Goal: Task Accomplishment & Management: Manage account settings

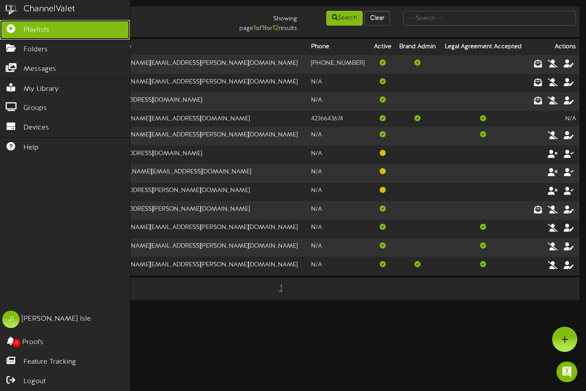
click at [39, 36] on link "Playlists" at bounding box center [65, 30] width 130 height 20
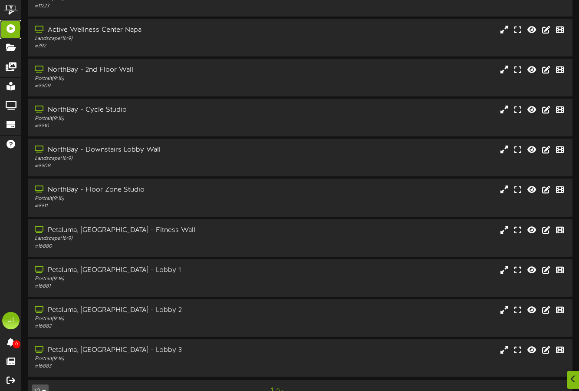
scroll to position [82, 0]
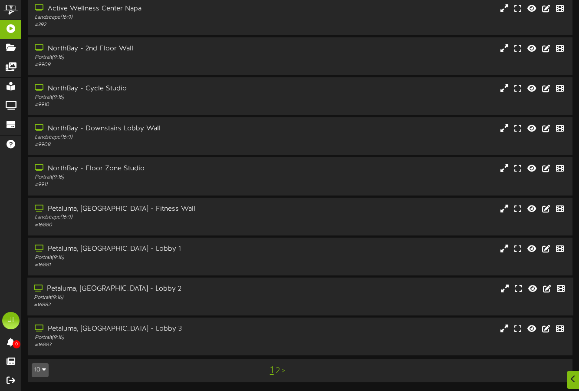
click at [97, 292] on div "Petaluma, [GEOGRAPHIC_DATA] - Lobby 2" at bounding box center [141, 289] width 215 height 10
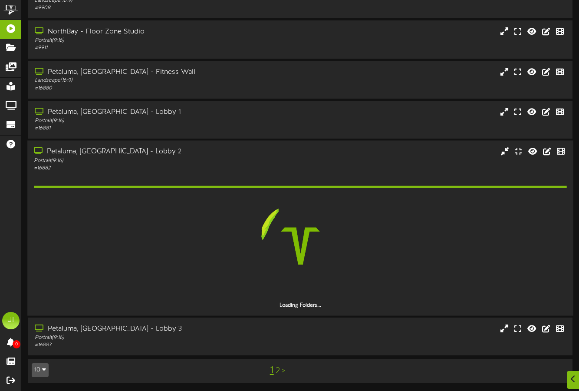
scroll to position [194, 0]
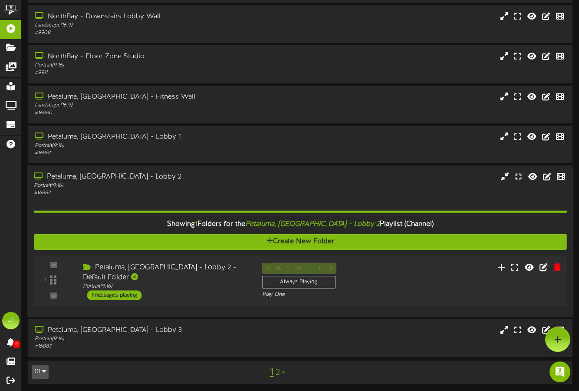
click at [130, 290] on div "1 messages playing" at bounding box center [114, 295] width 55 height 10
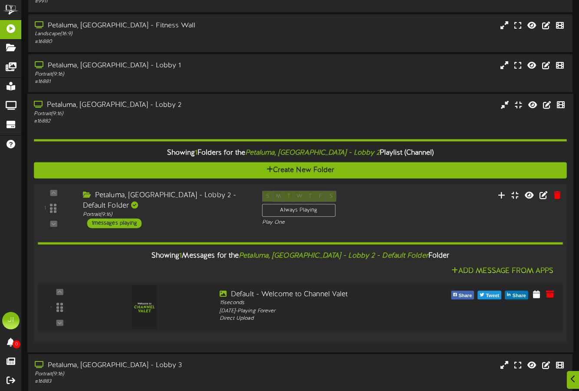
scroll to position [300, 0]
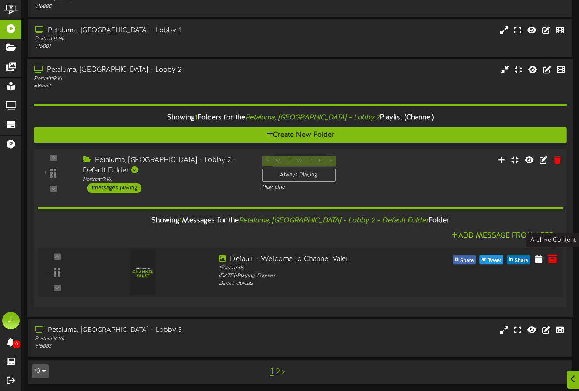
click at [555, 258] on icon at bounding box center [553, 258] width 10 height 10
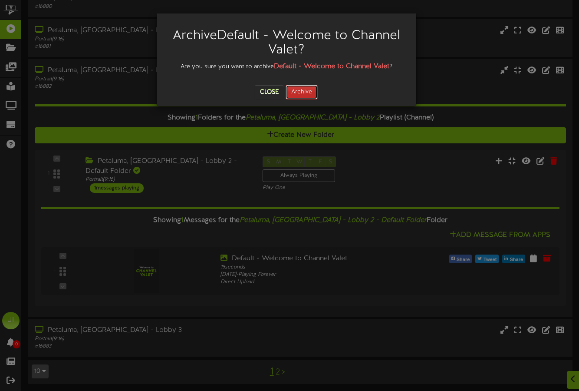
click at [307, 96] on button "Archive" at bounding box center [302, 92] width 32 height 15
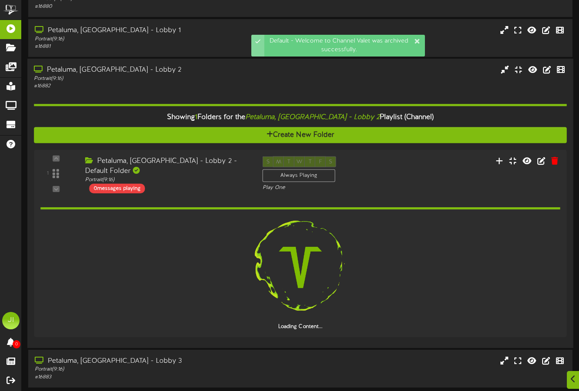
scroll to position [271, 0]
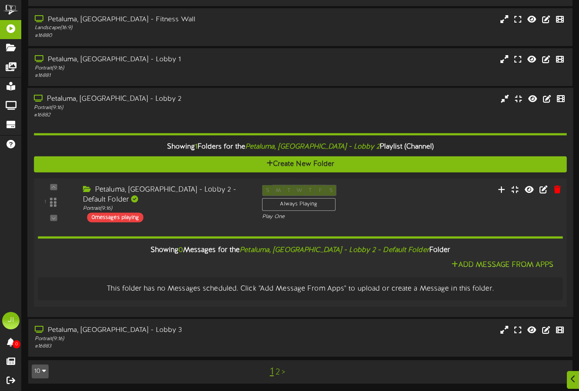
click at [157, 190] on div "Petaluma, [GEOGRAPHIC_DATA] - Lobby 2 - Default Folder" at bounding box center [166, 195] width 166 height 20
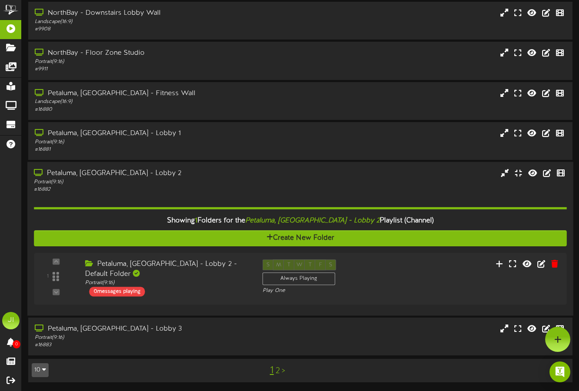
scroll to position [194, 0]
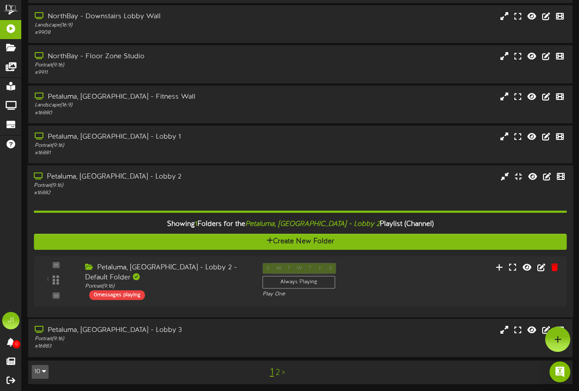
click at [148, 177] on div "Petaluma, [GEOGRAPHIC_DATA] - Lobby 2" at bounding box center [141, 177] width 215 height 10
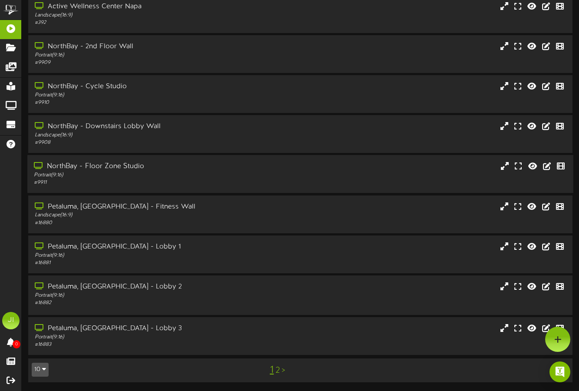
scroll to position [82, 0]
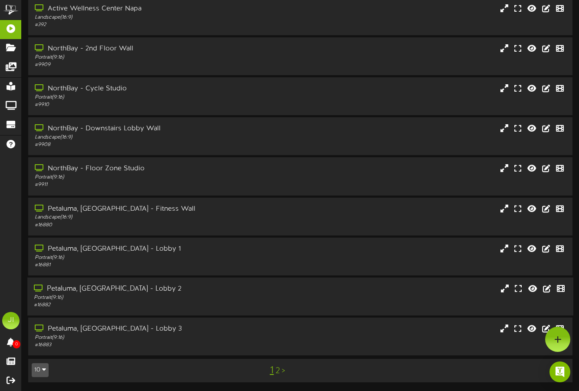
click at [107, 290] on div "Petaluma, [GEOGRAPHIC_DATA] - Lobby 2" at bounding box center [141, 289] width 215 height 10
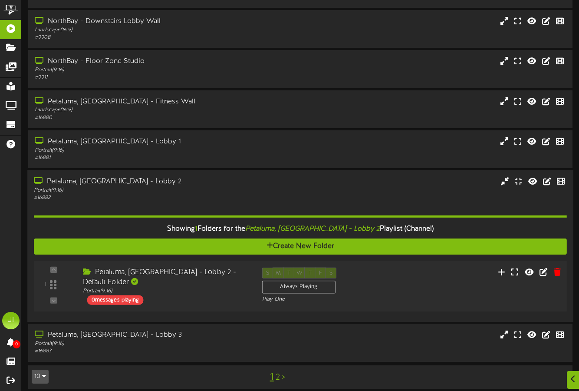
scroll to position [194, 0]
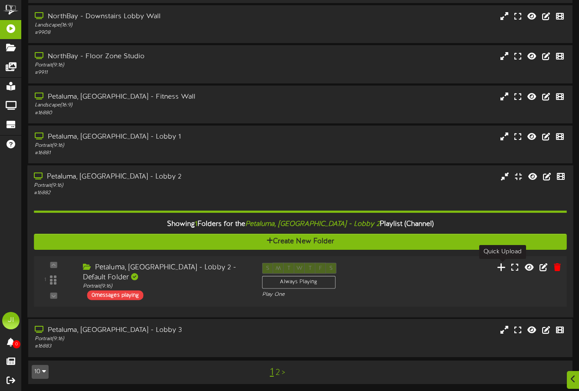
click at [501, 267] on icon at bounding box center [501, 267] width 9 height 10
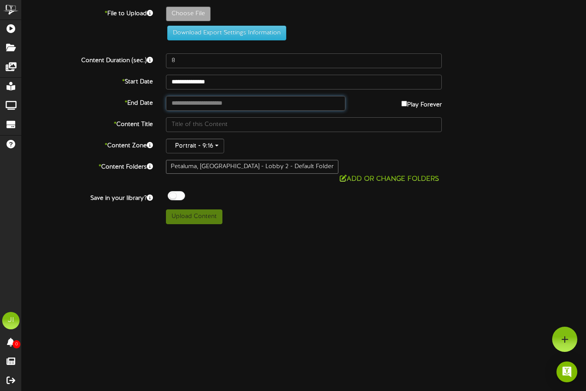
click at [219, 101] on input "text" at bounding box center [255, 103] width 179 height 15
type input "**********"
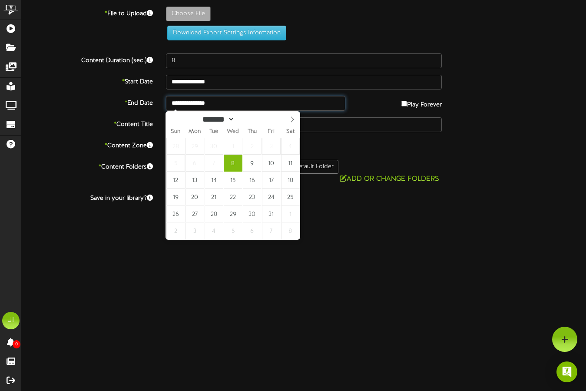
click at [219, 101] on input "**********" at bounding box center [255, 103] width 179 height 15
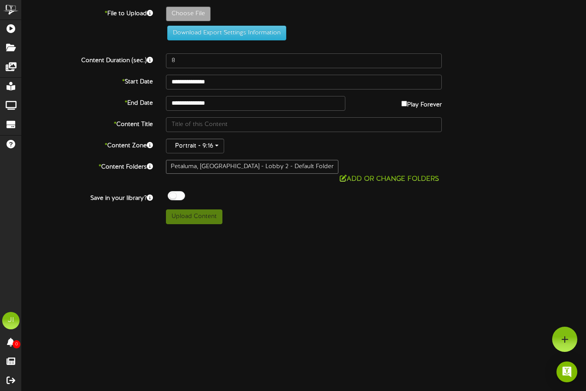
click at [129, 108] on div "**********" at bounding box center [303, 103] width 577 height 15
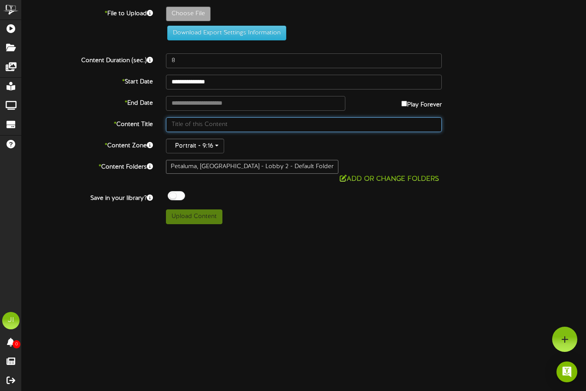
click at [268, 126] on input "text" at bounding box center [304, 124] width 276 height 15
type input "AWC Petaluma Portrait Welcome"
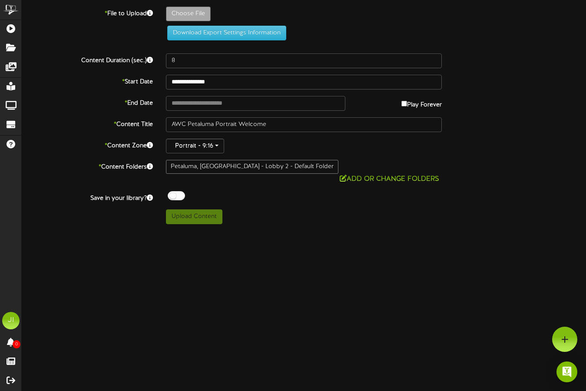
click at [311, 231] on html "ChannelValet Playlists Folders Messages My Library Groups Devices Help JI [PERS…" at bounding box center [293, 115] width 586 height 231
type input "**********"
type input "WIFI1"
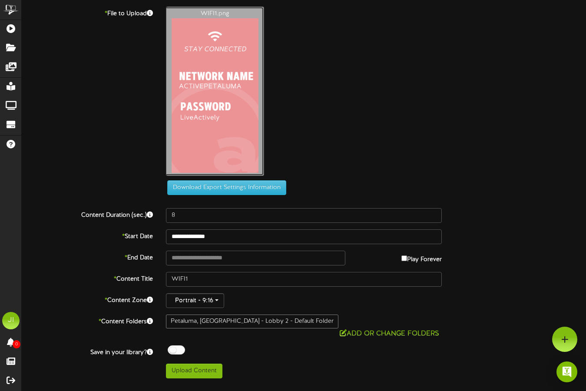
type input "**********"
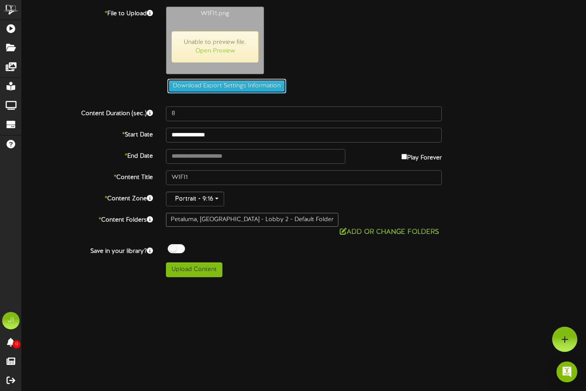
click at [243, 88] on button "Download Export Settings Information" at bounding box center [226, 86] width 119 height 15
click at [341, 82] on div "Download Export Settings Information" at bounding box center [303, 86] width 295 height 15
click at [223, 60] on span "Unable to preview file. Open Preview" at bounding box center [215, 46] width 87 height 31
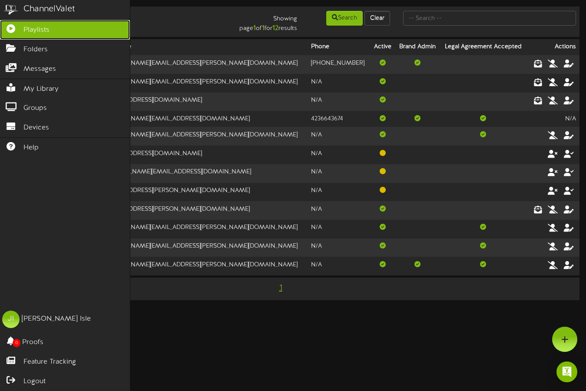
click at [26, 35] on link "Playlists" at bounding box center [65, 30] width 130 height 20
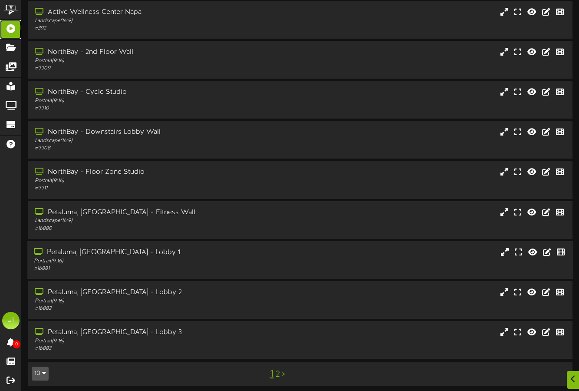
scroll to position [82, 0]
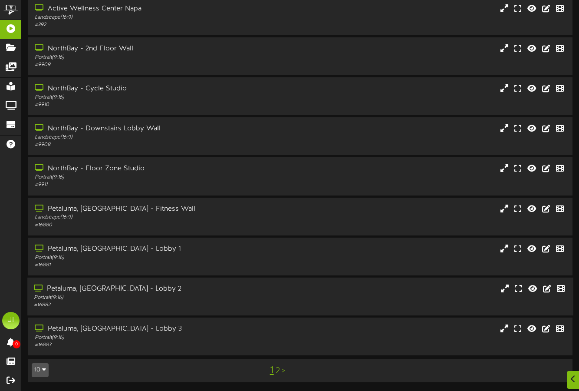
click at [97, 305] on div "# 16882" at bounding box center [141, 304] width 215 height 7
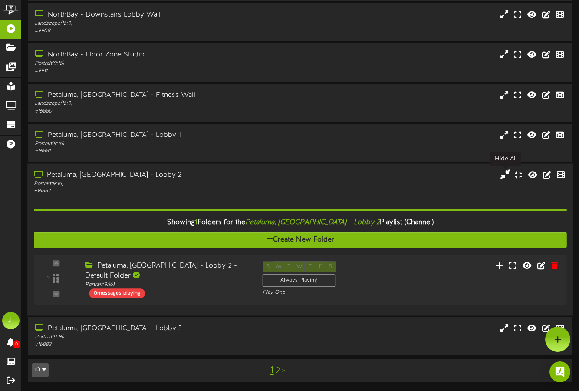
scroll to position [194, 0]
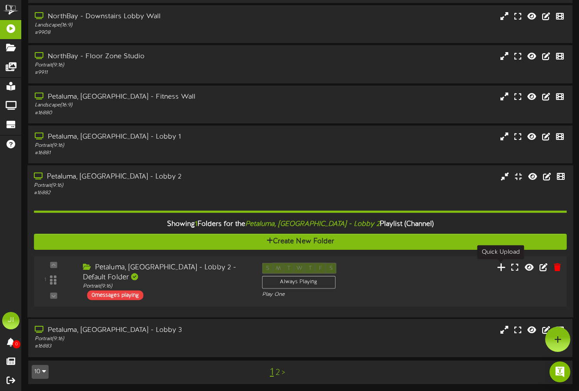
click at [499, 269] on icon at bounding box center [501, 267] width 9 height 10
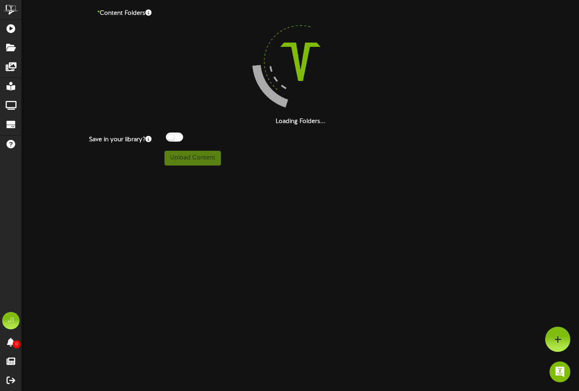
scroll to position [153, 0]
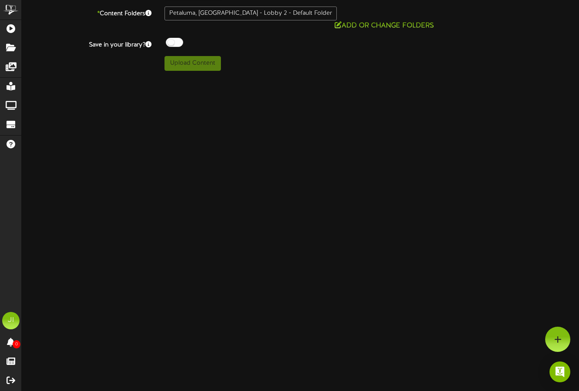
click at [213, 10] on div "Petaluma, [GEOGRAPHIC_DATA] - Lobby 2 - Default Folder" at bounding box center [251, 14] width 172 height 14
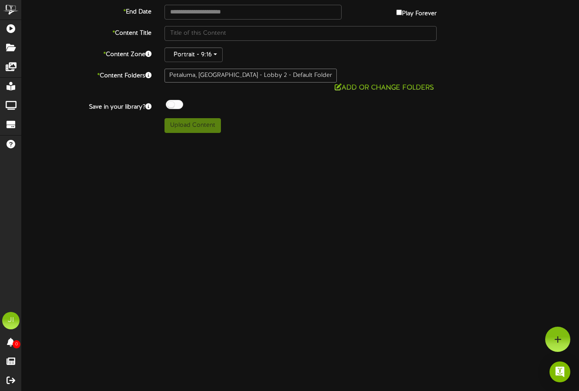
scroll to position [0, 0]
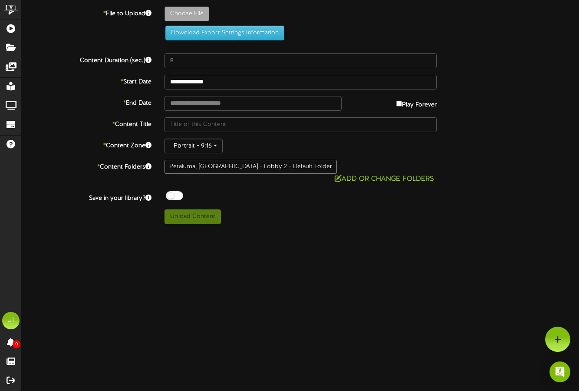
click at [176, 7] on label "Choose File" at bounding box center [187, 14] width 45 height 15
click at [490, 21] on div "Choose File" at bounding box center [372, 16] width 428 height 19
type input "**********"
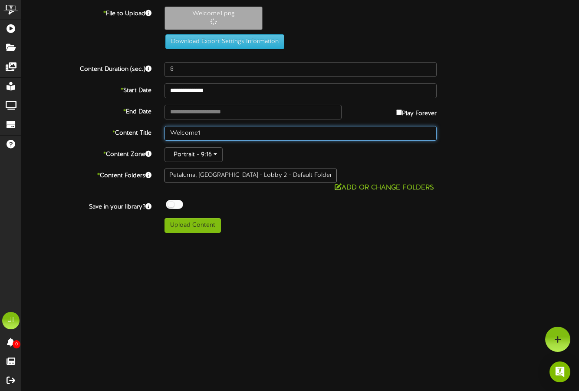
click at [219, 136] on input "Welcome1" at bounding box center [301, 133] width 272 height 15
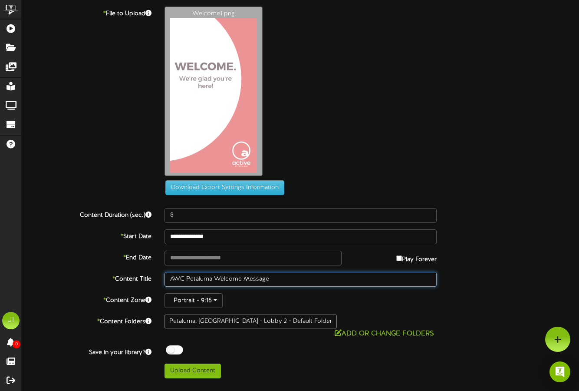
type input "AWC Petaluma Welcome Message"
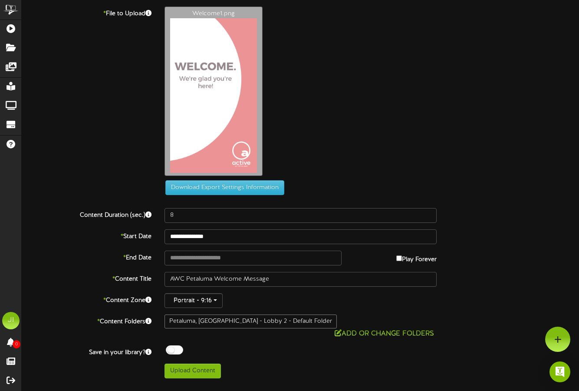
click at [499, 200] on div "* File to Upload Welcome1.png Download Export Settings Information" at bounding box center [300, 104] width 571 height 195
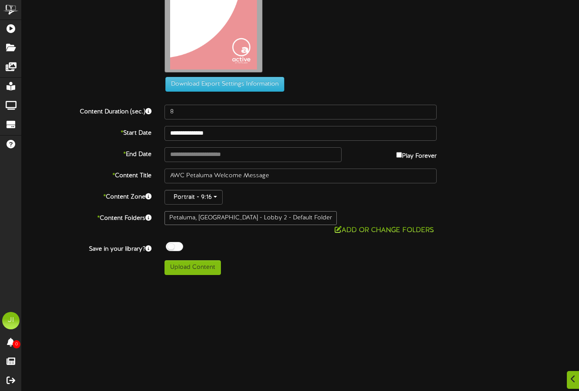
scroll to position [136, 0]
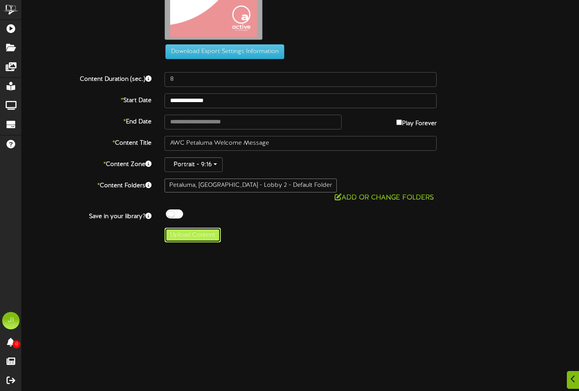
click at [206, 230] on button "Upload Content" at bounding box center [193, 235] width 56 height 15
type input "**********"
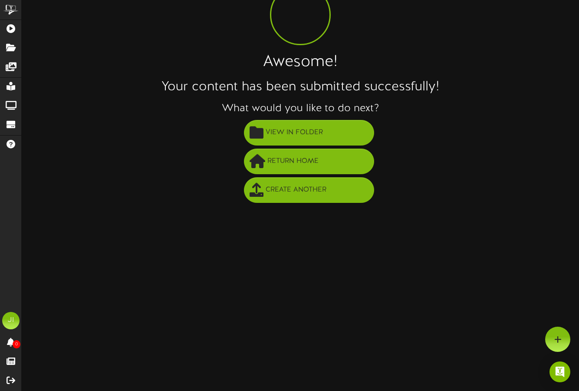
scroll to position [0, 0]
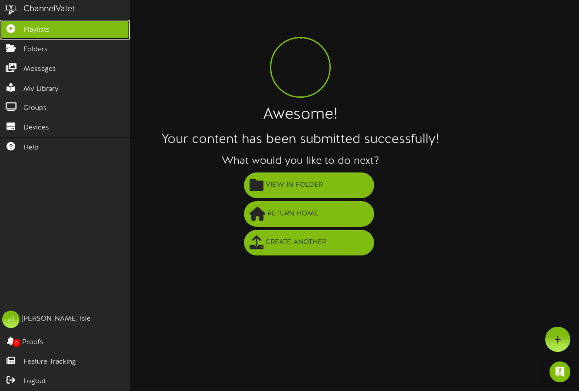
click at [34, 25] on span "Playlists" at bounding box center [36, 30] width 26 height 10
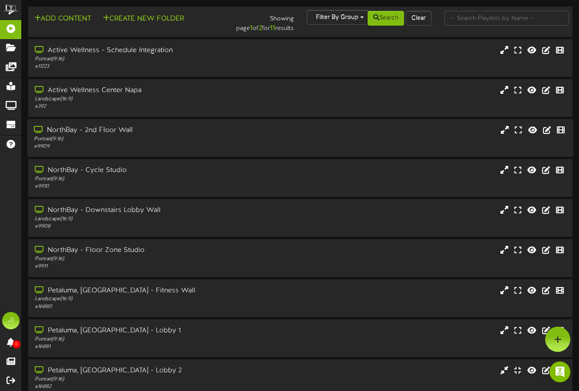
click at [115, 133] on div "NorthBay - 2nd Floor Wall" at bounding box center [141, 131] width 215 height 10
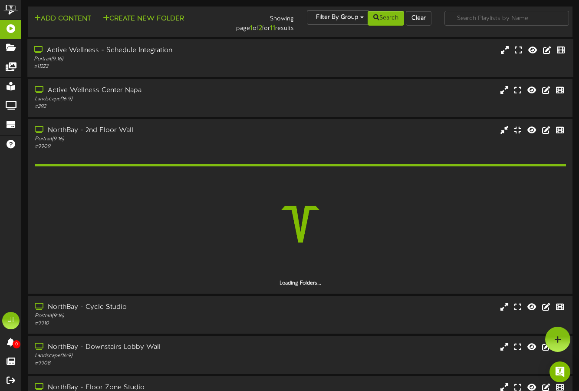
click at [119, 45] on div "Active Wellness - Schedule Integration Portrait ( 9:16 ) # 11223" at bounding box center [300, 58] width 546 height 38
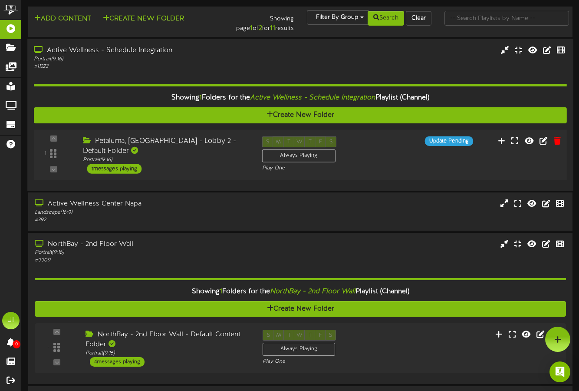
click at [105, 164] on div "1 messages playing" at bounding box center [114, 169] width 55 height 10
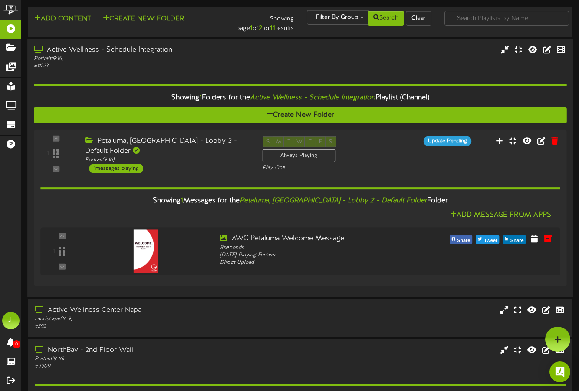
click at [124, 53] on div "Active Wellness - Schedule Integration" at bounding box center [141, 50] width 215 height 10
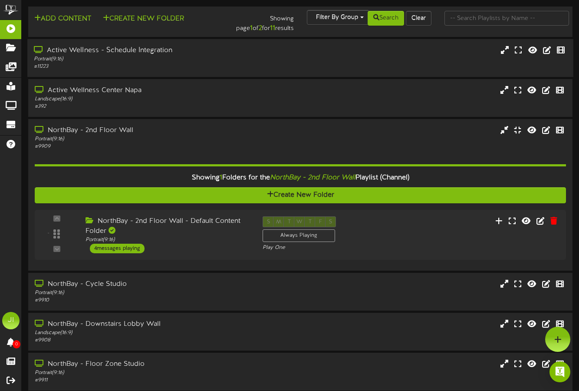
click at [124, 53] on div "Active Wellness - Schedule Integration" at bounding box center [141, 51] width 215 height 10
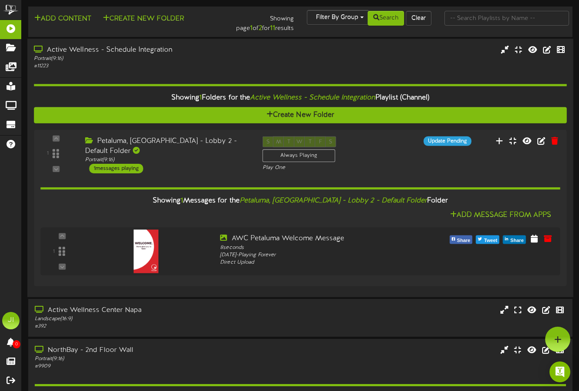
click at [124, 53] on div "Active Wellness - Schedule Integration" at bounding box center [141, 50] width 215 height 10
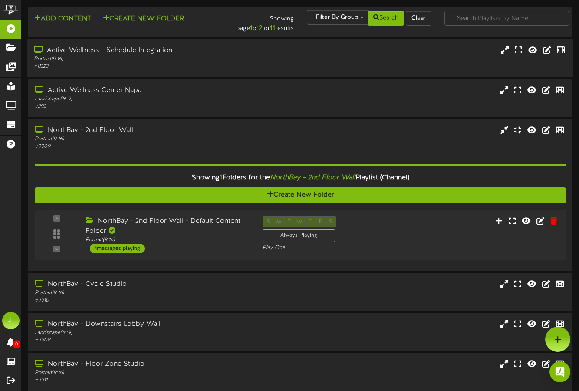
click at [121, 54] on div "Active Wellness - Schedule Integration" at bounding box center [141, 51] width 215 height 10
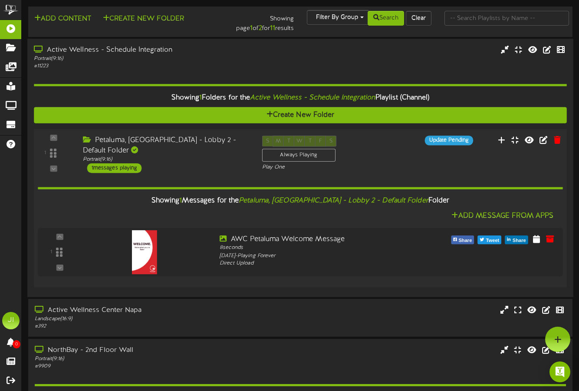
click at [111, 163] on div "1 messages playing" at bounding box center [114, 168] width 55 height 10
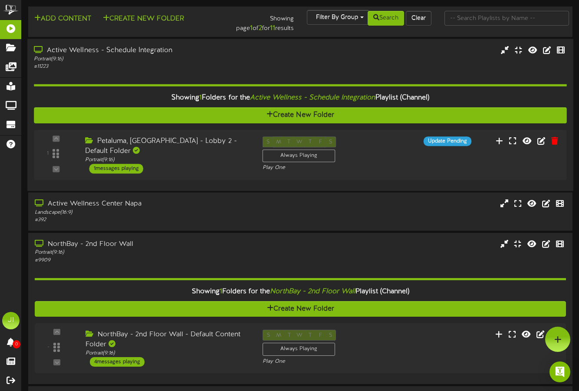
click at [309, 99] on icon "Active Wellness - Schedule Integration" at bounding box center [313, 98] width 126 height 8
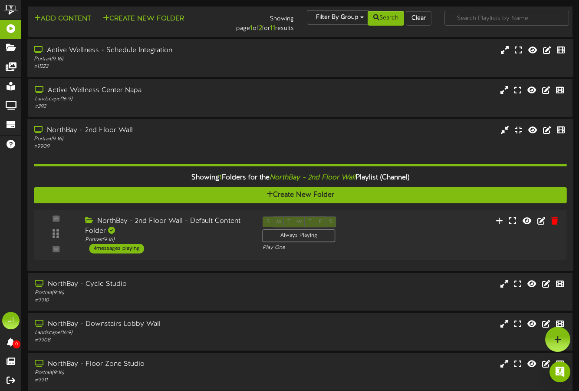
click at [217, 176] on div "Showing 1 Folders for the NorthBay - 2nd Floor Wall Playlist (Channel)" at bounding box center [300, 178] width 546 height 19
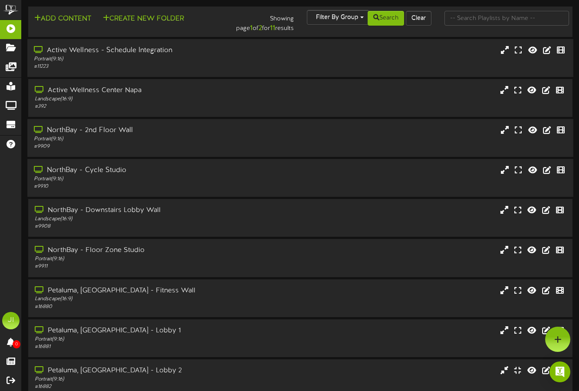
click at [139, 183] on div "# 9910" at bounding box center [141, 186] width 215 height 7
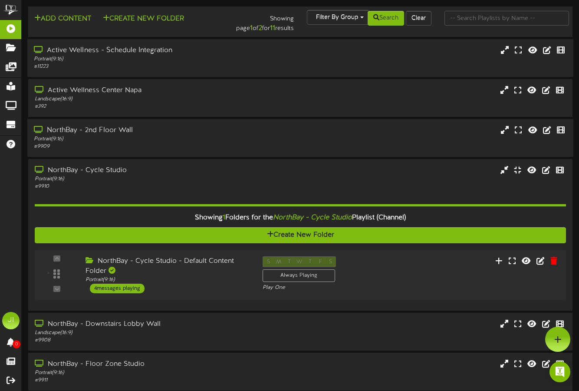
click at [109, 133] on div "NorthBay - 2nd Floor Wall" at bounding box center [141, 131] width 215 height 10
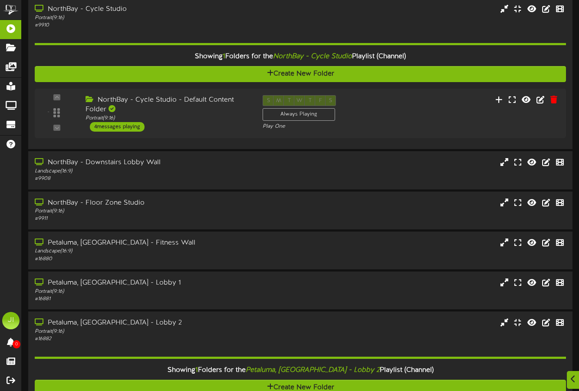
scroll to position [284, 0]
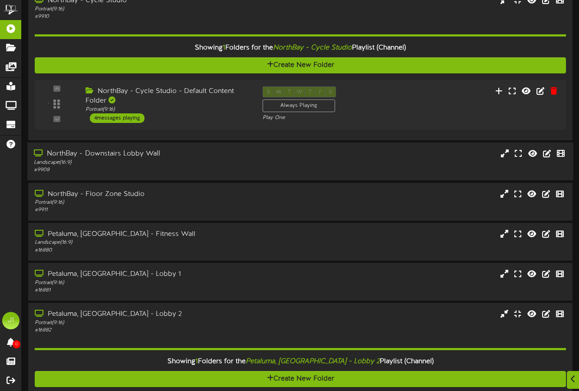
click at [127, 144] on div "NorthBay - Downstairs Lobby Wall Landscape ( 16:9 ) # 9908" at bounding box center [300, 161] width 546 height 38
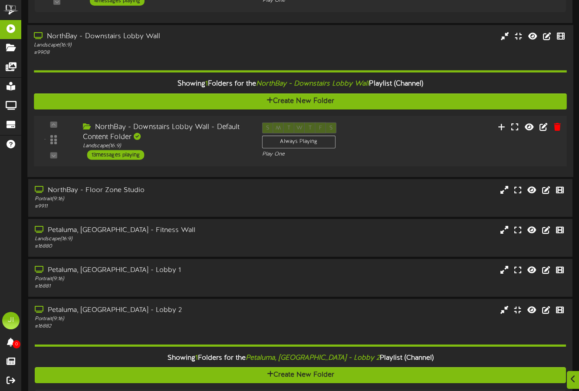
scroll to position [402, 0]
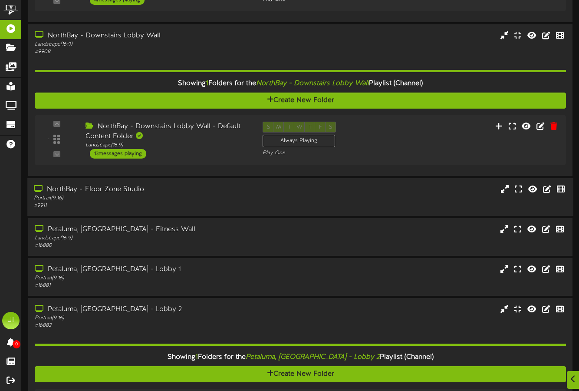
click at [105, 207] on div "# 9911" at bounding box center [141, 205] width 215 height 7
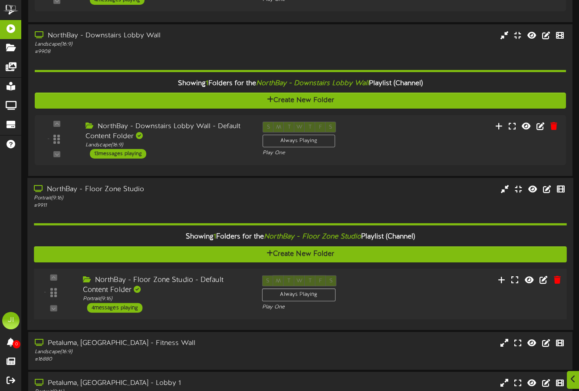
click at [108, 306] on div "4 messages playing" at bounding box center [115, 308] width 56 height 10
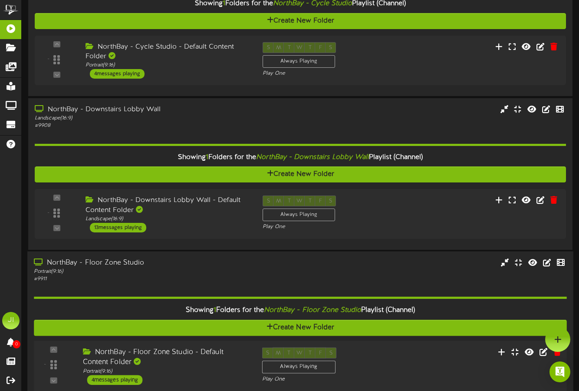
scroll to position [185, 0]
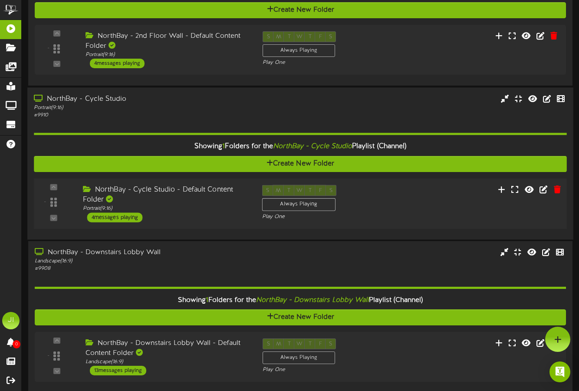
click at [188, 194] on div "NorthBay - Cycle Studio - Default Content Folder" at bounding box center [166, 195] width 166 height 20
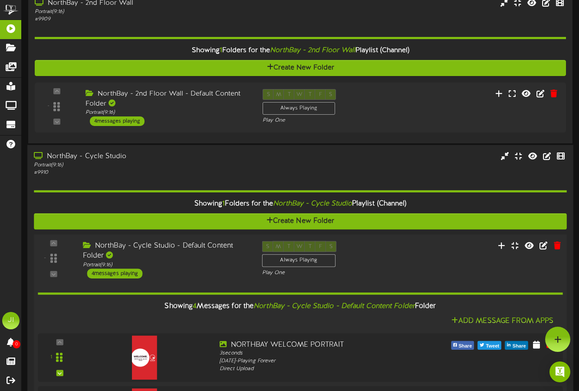
scroll to position [88, 0]
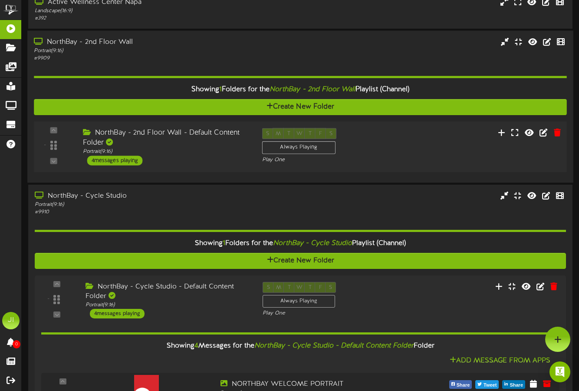
click at [167, 139] on div "NorthBay - 2nd Floor Wall - Default Content Folder" at bounding box center [166, 138] width 166 height 20
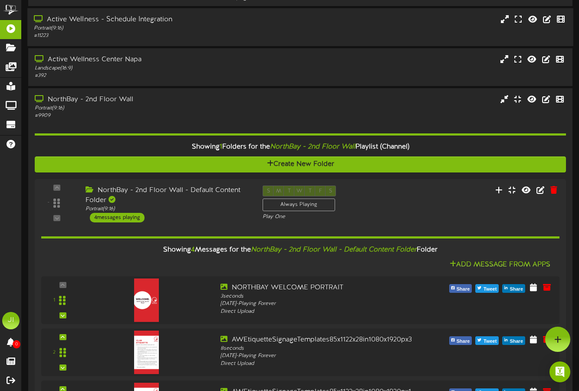
scroll to position [0, 0]
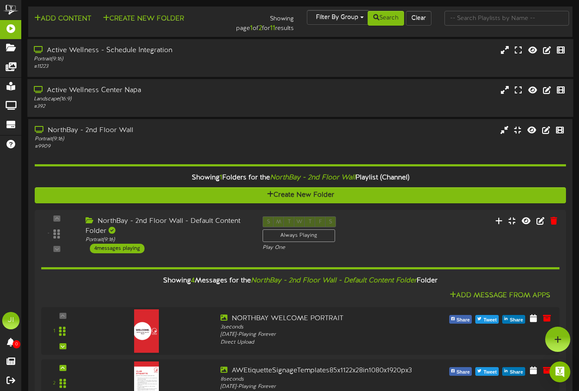
click at [131, 96] on div "Landscape ( 16:9 )" at bounding box center [141, 99] width 215 height 7
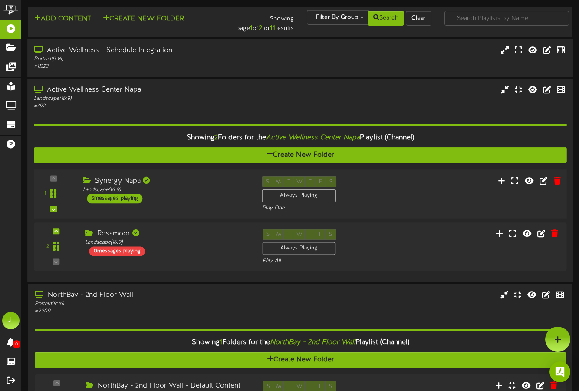
click at [110, 180] on div "Synergy Napa" at bounding box center [166, 181] width 166 height 10
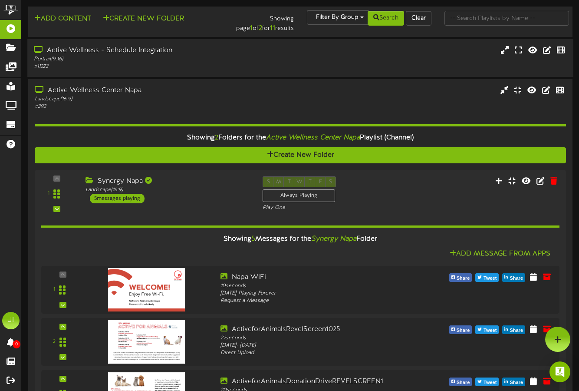
click at [122, 50] on div "Active Wellness - Schedule Integration" at bounding box center [141, 51] width 215 height 10
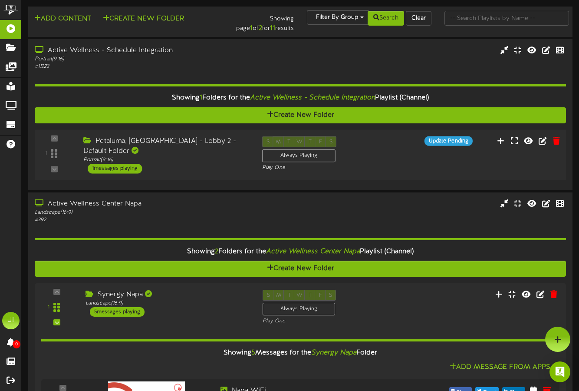
click at [154, 156] on div "Portrait ( 9:16 )" at bounding box center [166, 159] width 166 height 7
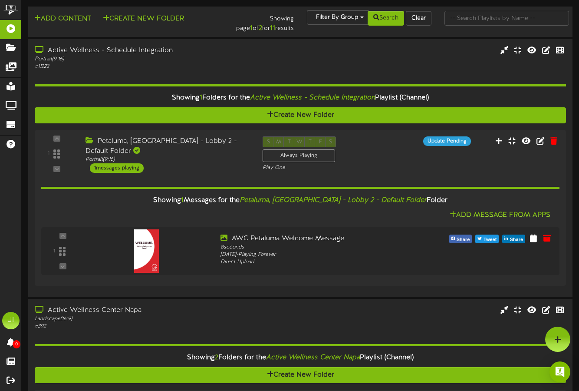
click at [413, 94] on div "Showing 1 Folders for the Active Wellness - Schedule Integration Playlist (Chan…" at bounding box center [300, 98] width 545 height 19
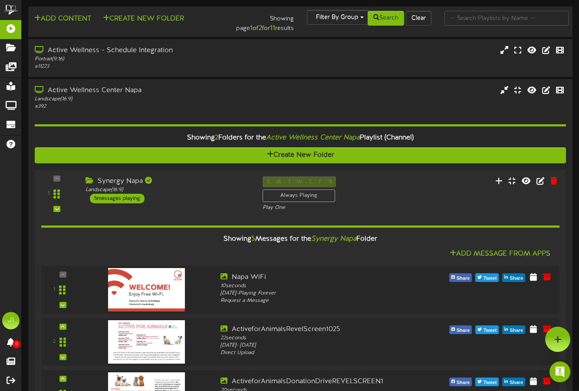
click at [413, 94] on div "Active Wellness Center Napa Landscape ( 16:9 ) # 392" at bounding box center [300, 98] width 545 height 25
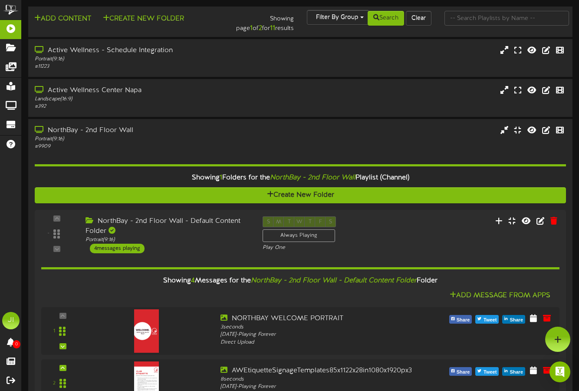
click at [413, 94] on div "Active Wellness Center Napa Landscape ( 16:9 ) # 392" at bounding box center [300, 98] width 545 height 25
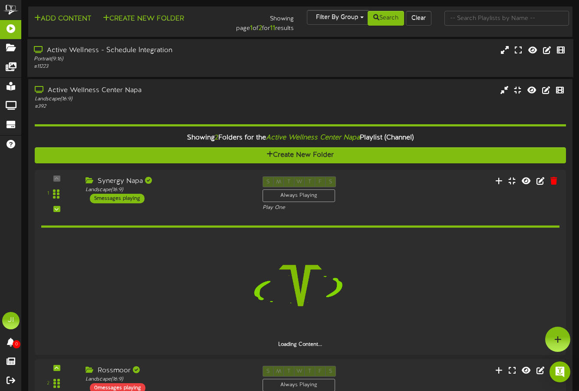
click at [387, 62] on div "Active Wellness - Schedule Integration Portrait ( 9:16 ) # 11223" at bounding box center [300, 58] width 546 height 25
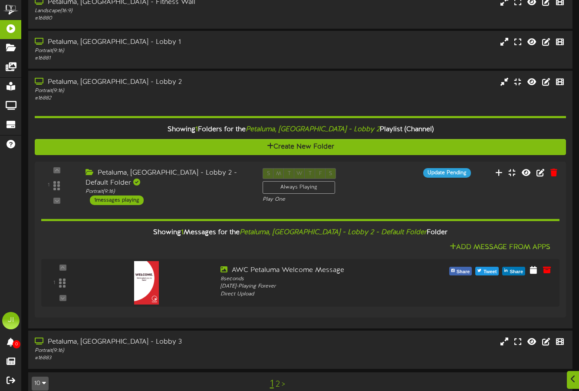
scroll to position [2240, 0]
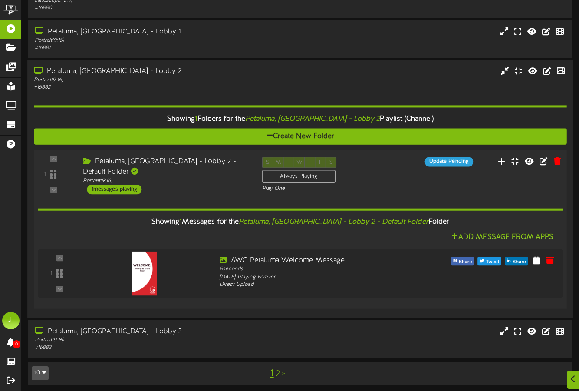
click at [214, 215] on div "Showing 1 Messages for the Petaluma, [GEOGRAPHIC_DATA] - Lobby 2 - Default Fold…" at bounding box center [300, 222] width 539 height 19
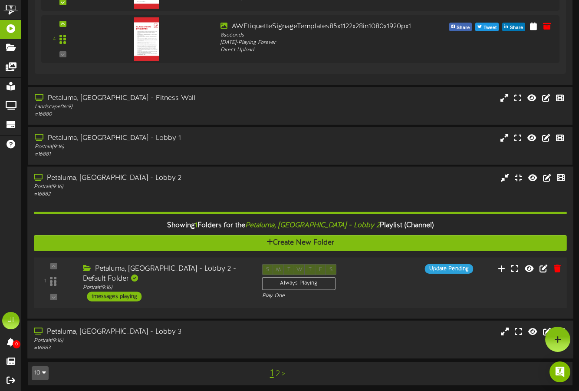
click at [103, 332] on div "Petaluma, [GEOGRAPHIC_DATA] - Lobby 3" at bounding box center [141, 332] width 215 height 10
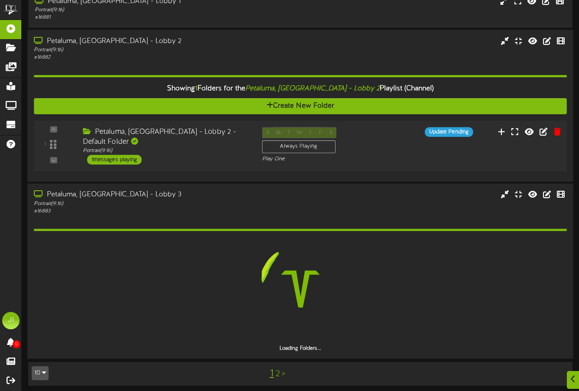
scroll to position [2165, 0]
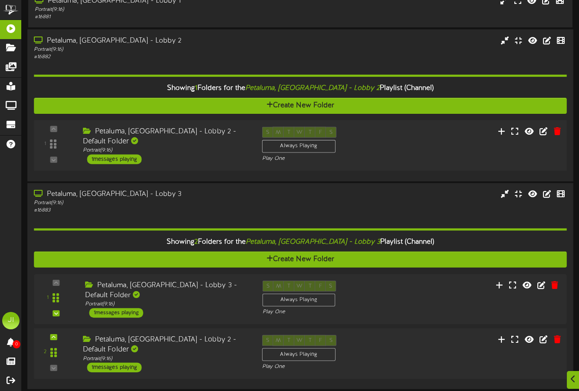
click at [117, 362] on div "1 messages playing" at bounding box center [114, 367] width 55 height 10
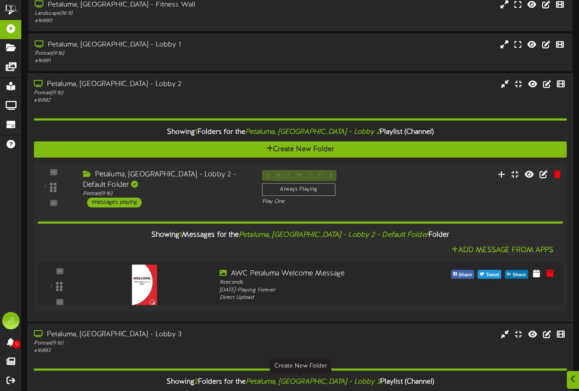
scroll to position [2271, 0]
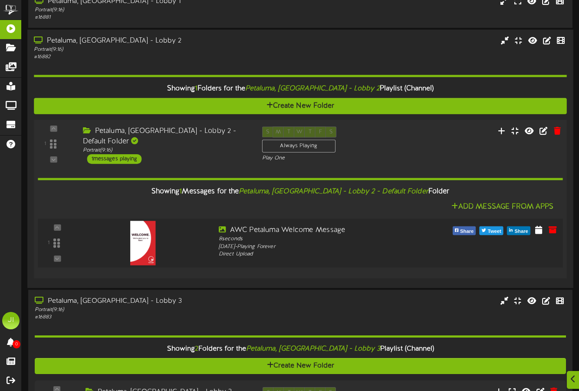
click at [228, 251] on div "Direct Upload" at bounding box center [323, 255] width 208 height 8
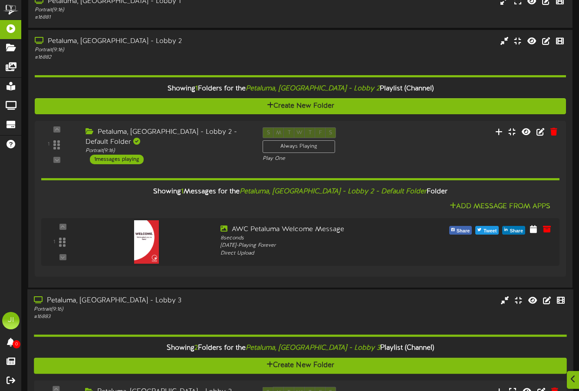
scroll to position [2512, 0]
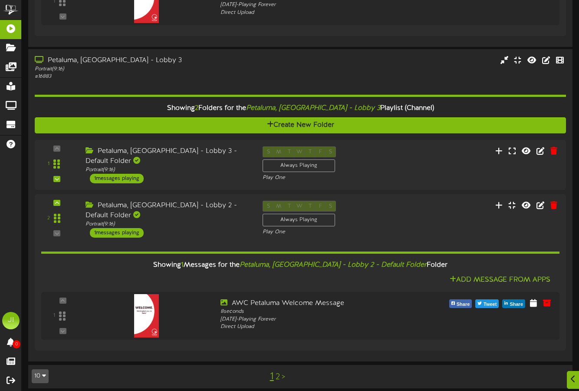
click at [276, 372] on link "2" at bounding box center [278, 377] width 4 height 10
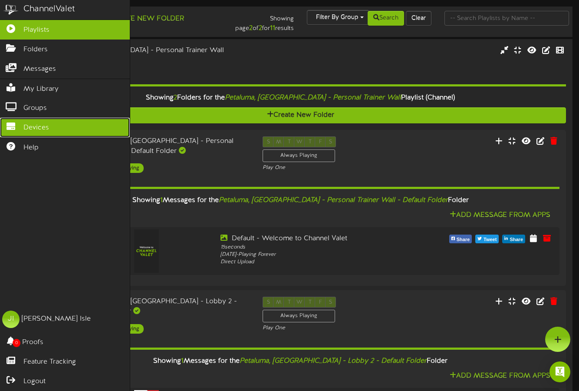
click at [36, 119] on link "Devices" at bounding box center [65, 128] width 130 height 20
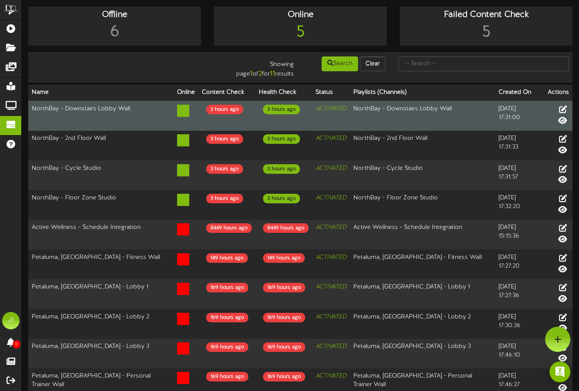
click at [356, 113] on td "NorthBay - Downstairs Lobby Wall" at bounding box center [423, 116] width 146 height 30
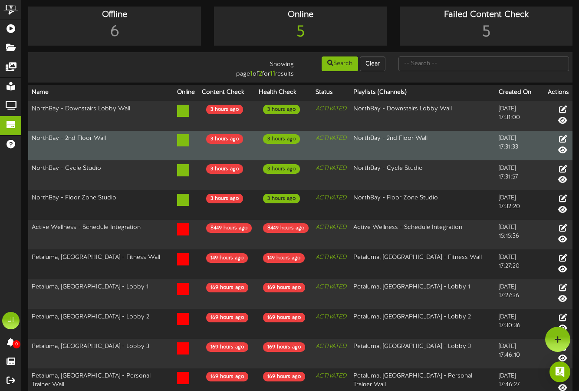
click at [352, 131] on td "NorthBay - 2nd Floor Wall" at bounding box center [423, 146] width 146 height 30
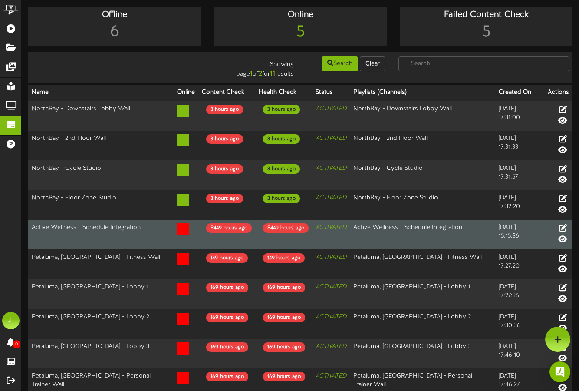
click at [350, 220] on td "Active Wellness - Schedule Integration" at bounding box center [423, 235] width 146 height 30
drag, startPoint x: 345, startPoint y: 195, endPoint x: 461, endPoint y: 201, distance: 116.1
click at [461, 220] on tr "Active Wellness - Schedule Integration 8449 hours ago 8449 hours ago ACTIVATED …" at bounding box center [300, 235] width 545 height 30
click at [460, 220] on td "Active Wellness - Schedule Integration" at bounding box center [423, 235] width 146 height 30
drag, startPoint x: 30, startPoint y: 192, endPoint x: 144, endPoint y: 193, distance: 114.7
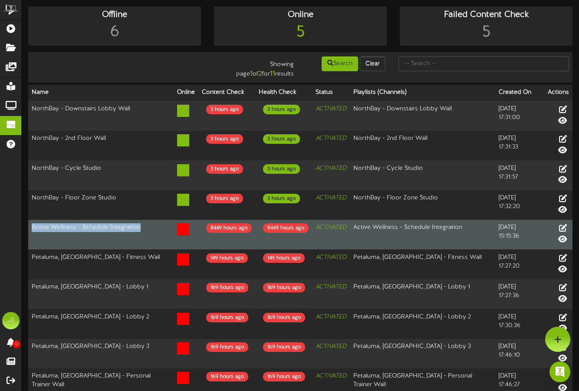
click at [149, 220] on td "Active Wellness - Schedule Integration" at bounding box center [101, 235] width 146 height 30
copy td "Active Wellness - Schedule Integration"
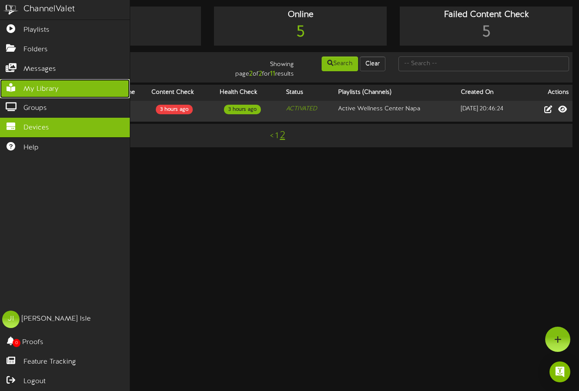
click at [32, 87] on span "My Library" at bounding box center [40, 89] width 35 height 10
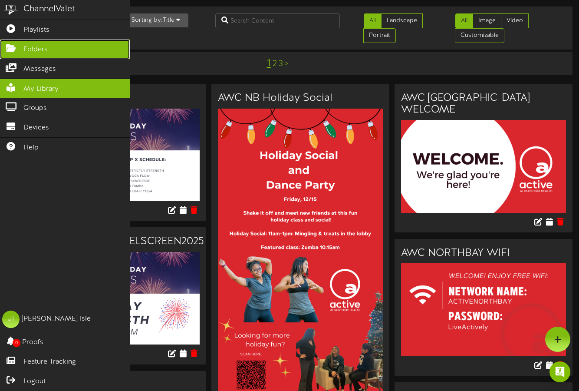
click at [16, 49] on icon at bounding box center [11, 47] width 22 height 7
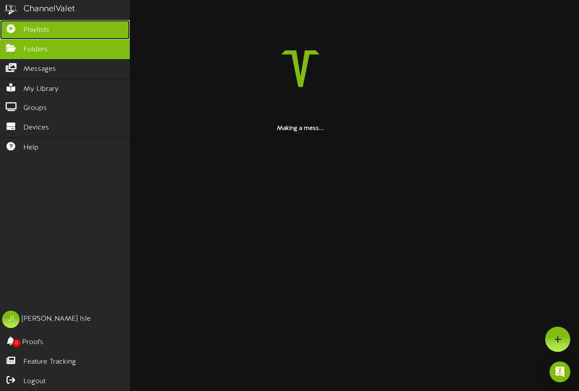
click at [34, 26] on span "Playlists" at bounding box center [36, 30] width 26 height 10
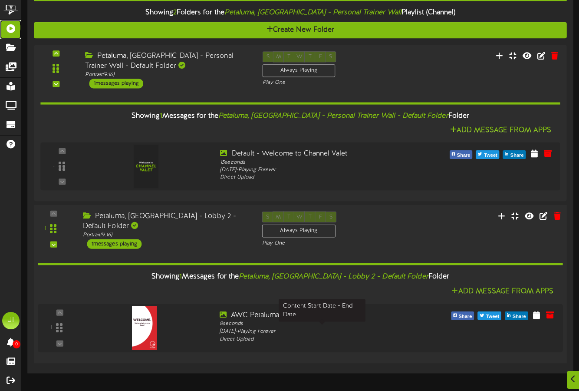
scroll to position [153, 0]
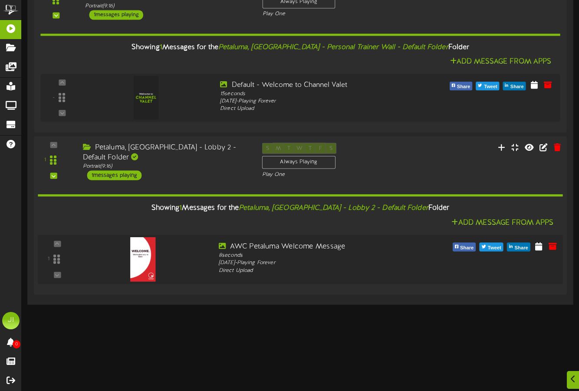
drag, startPoint x: 386, startPoint y: 310, endPoint x: 139, endPoint y: 275, distance: 249.7
click at [129, 271] on html "ChannelValet Playlists Folders Messages My Library Groups Devices Help JI [PERS…" at bounding box center [289, 77] width 579 height 460
drag, startPoint x: 265, startPoint y: 292, endPoint x: 267, endPoint y: 288, distance: 4.5
click at [265, 292] on div "1 Portrait ( )" at bounding box center [300, 215] width 539 height 158
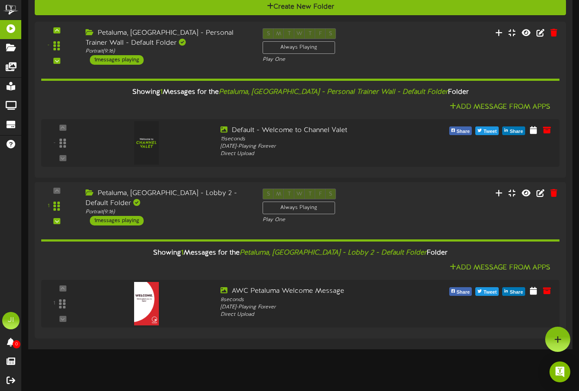
scroll to position [106, 0]
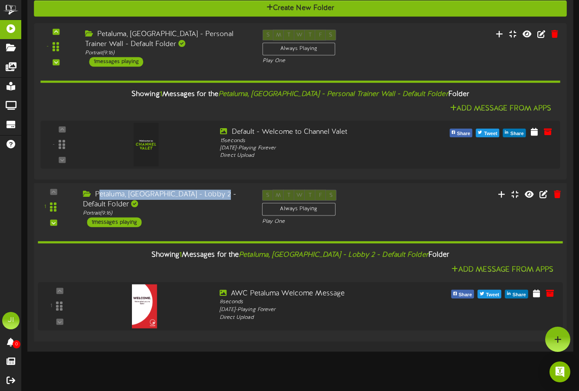
drag, startPoint x: 219, startPoint y: 196, endPoint x: 99, endPoint y: 191, distance: 120.9
click at [99, 191] on div "Petaluma, [GEOGRAPHIC_DATA] - Lobby 2 - Default Folder" at bounding box center [166, 200] width 166 height 20
copy div "etaluma, CA - Lobby 2 - Default Fold"
